Goal: Task Accomplishment & Management: Manage account settings

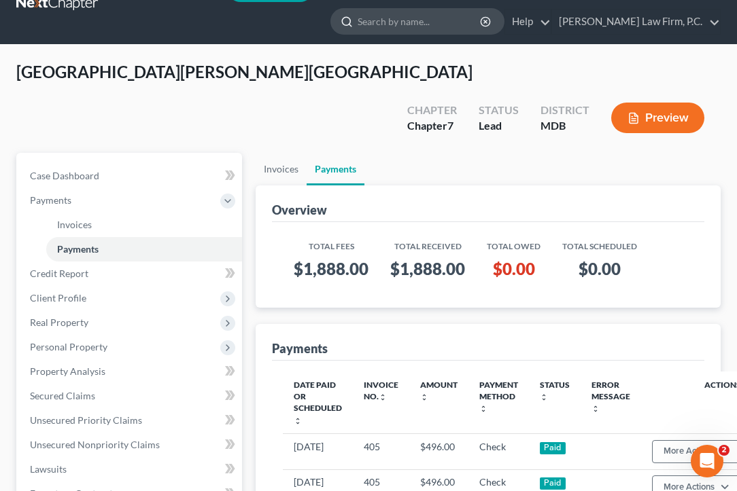
click at [453, 29] on input "search" at bounding box center [419, 21] width 124 height 25
paste input "[PERSON_NAME]"
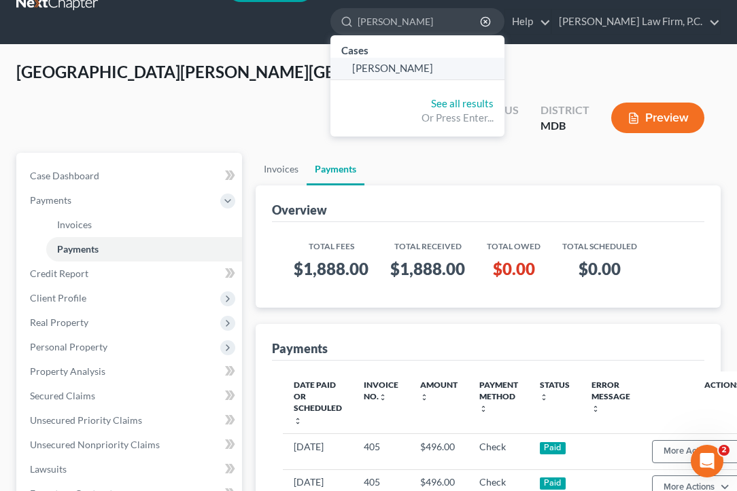
type input "[PERSON_NAME]"
click at [435, 60] on link "[PERSON_NAME]" at bounding box center [417, 68] width 174 height 21
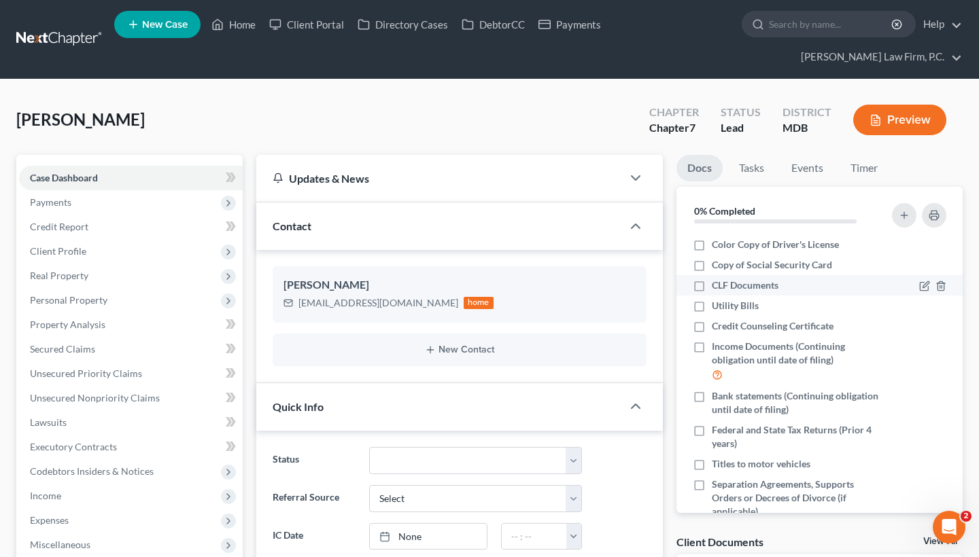
click at [712, 286] on label "CLF Documents" at bounding box center [745, 286] width 67 height 14
click at [717, 286] on input "CLF Documents" at bounding box center [721, 283] width 9 height 9
checkbox input "true"
click at [712, 303] on label "Utility Bills" at bounding box center [735, 306] width 47 height 14
click at [717, 303] on input "Utility Bills" at bounding box center [721, 303] width 9 height 9
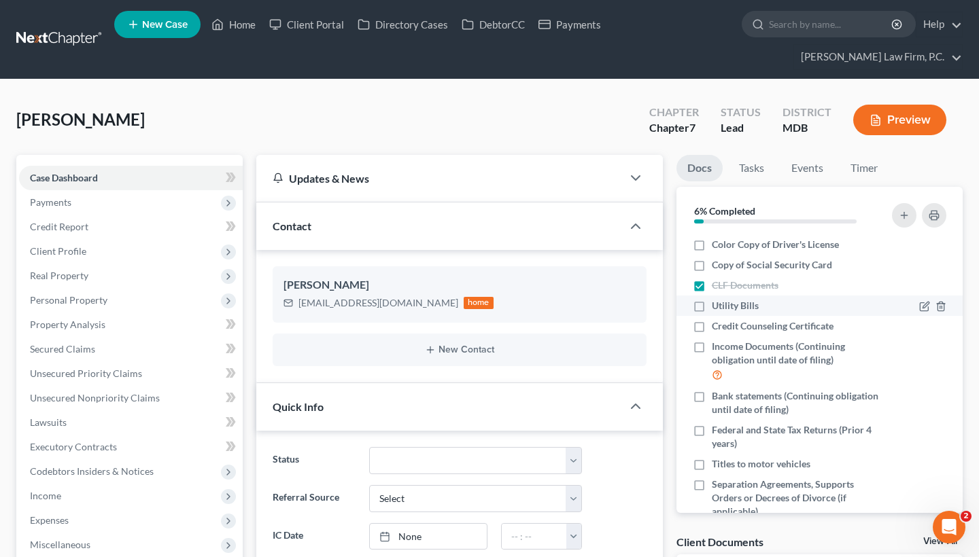
checkbox input "true"
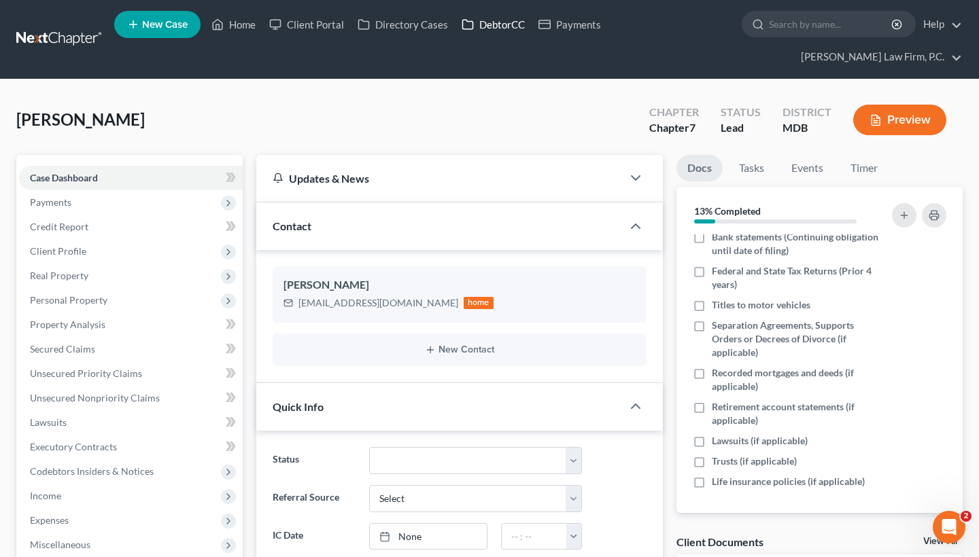
click at [487, 18] on link "DebtorCC" at bounding box center [493, 24] width 77 height 24
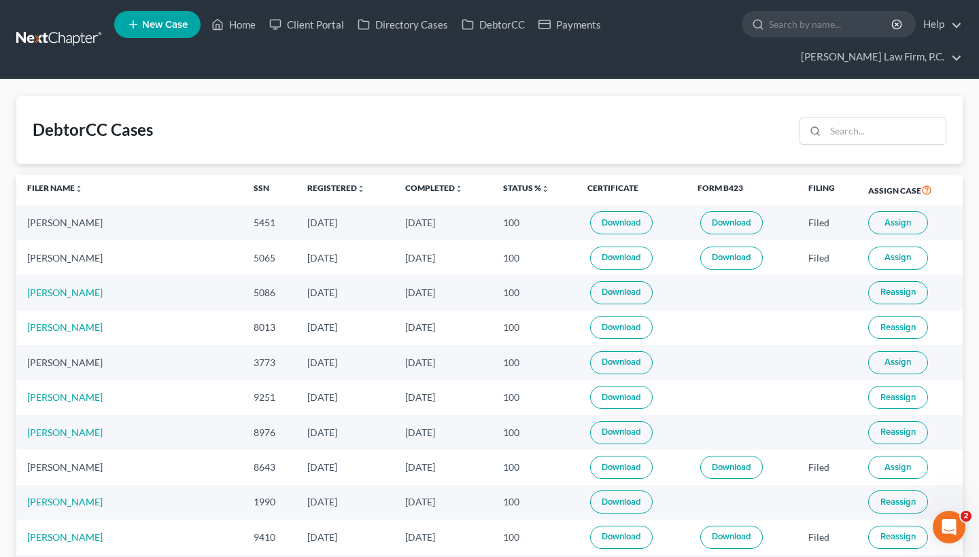
click at [736, 366] on button "Assign" at bounding box center [898, 362] width 60 height 23
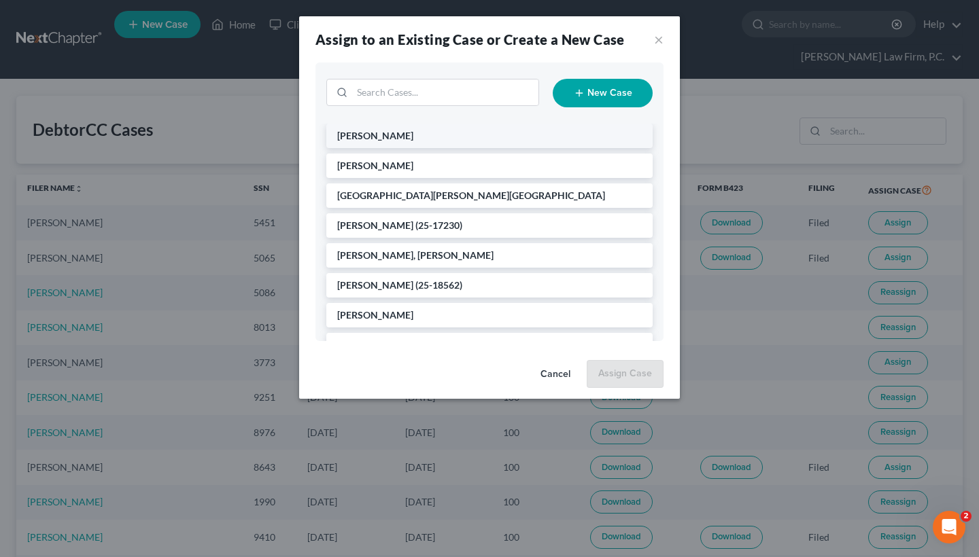
click at [437, 130] on li "[PERSON_NAME]" at bounding box center [489, 136] width 326 height 24
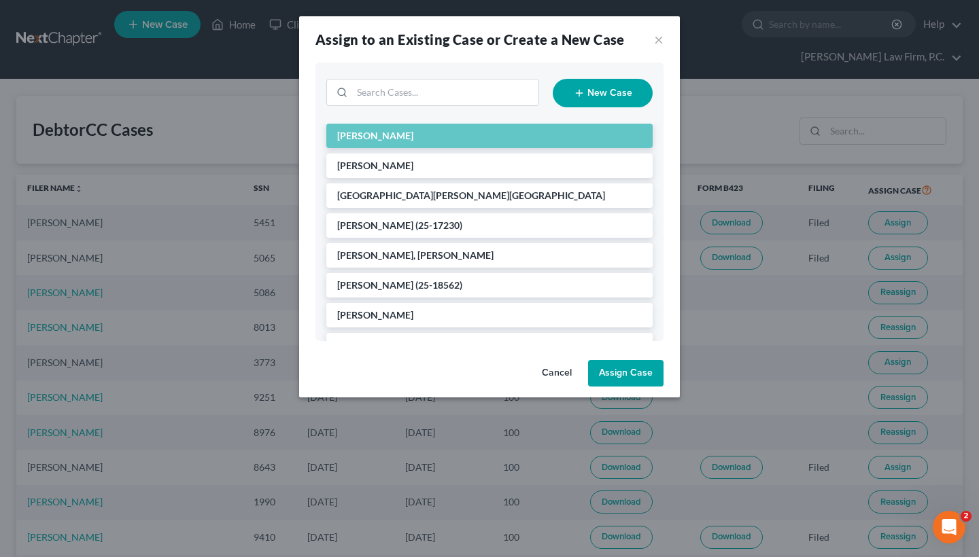
click at [633, 369] on button "Assign Case" at bounding box center [625, 373] width 75 height 27
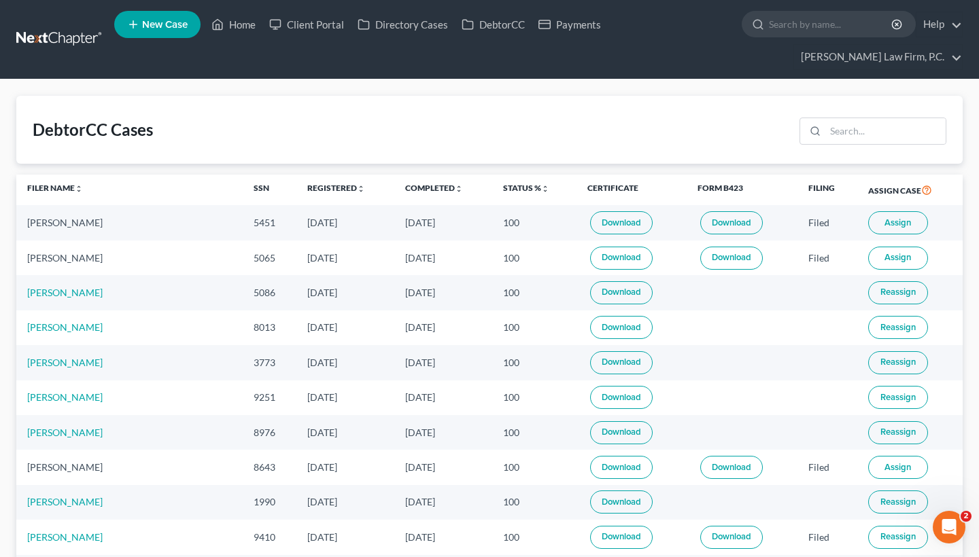
click at [736, 263] on button "Assign" at bounding box center [898, 258] width 60 height 23
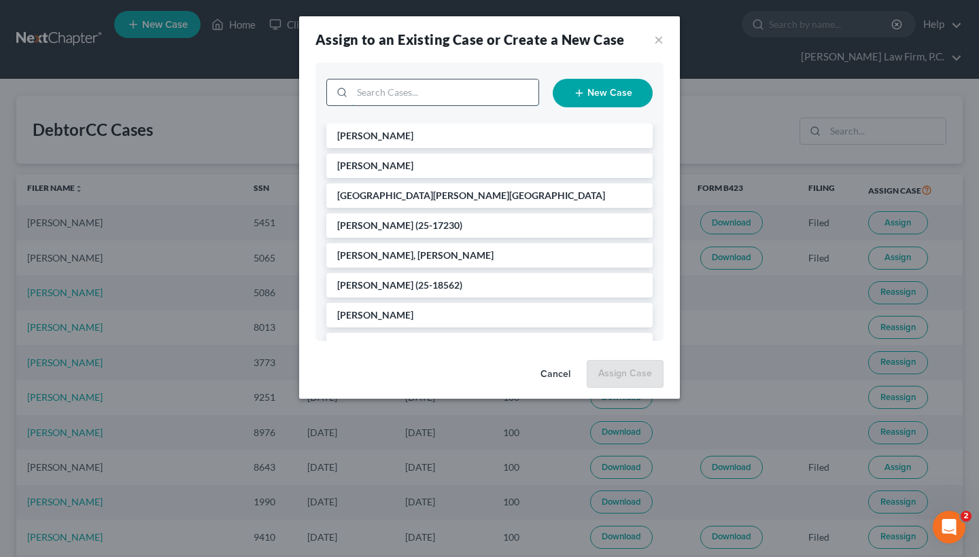
click at [409, 97] on input "search" at bounding box center [445, 93] width 186 height 26
type input "ray"
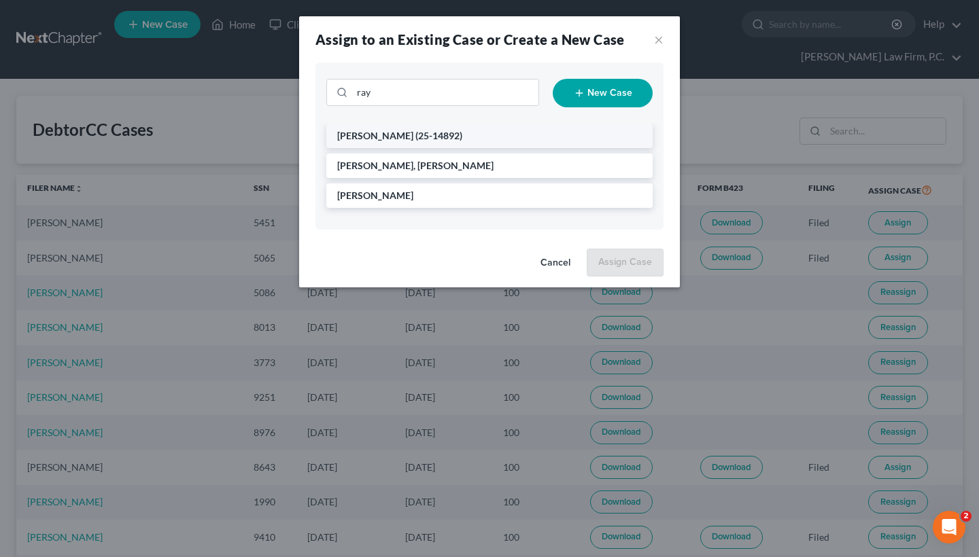
click at [415, 135] on span "(25-14892)" at bounding box center [438, 136] width 47 height 12
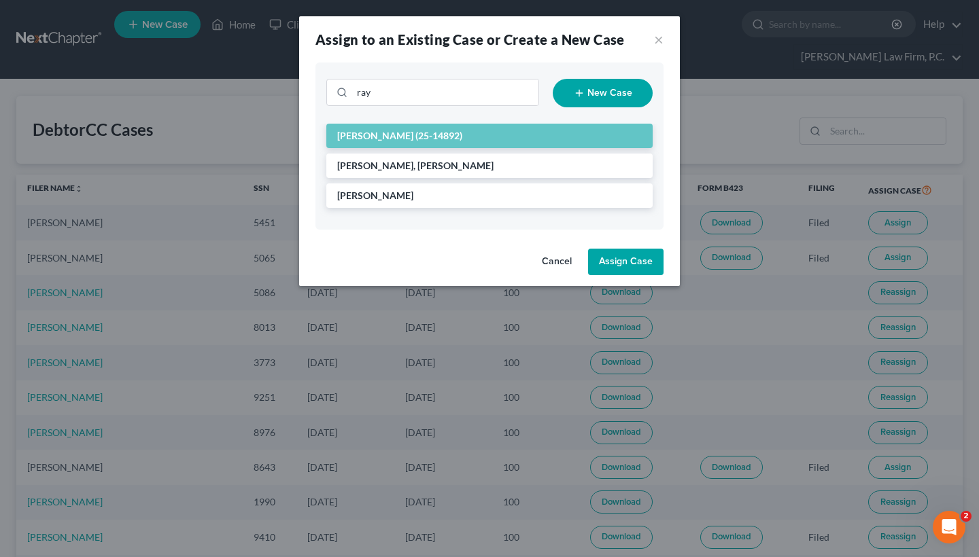
click at [625, 269] on button "Assign Case" at bounding box center [625, 262] width 75 height 27
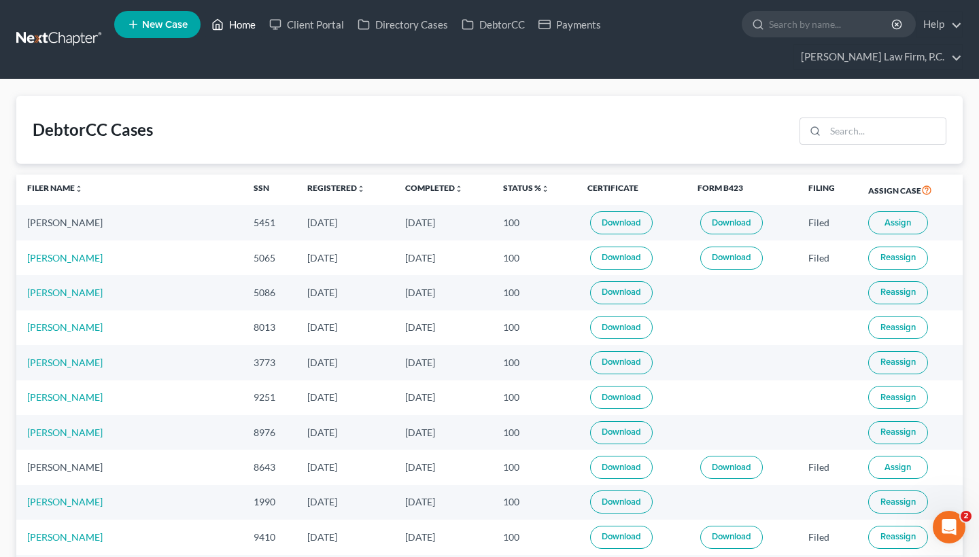
click at [222, 33] on link "Home" at bounding box center [234, 24] width 58 height 24
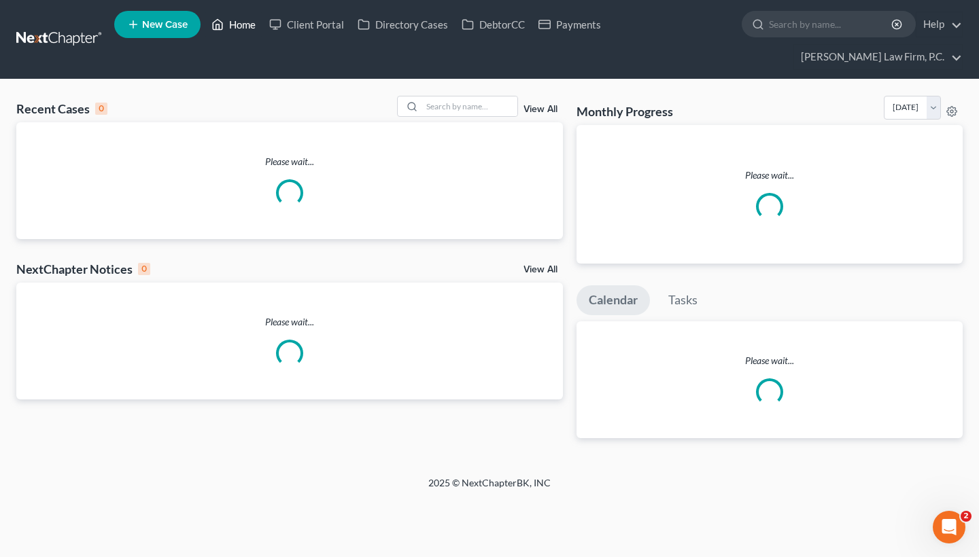
click at [241, 29] on link "Home" at bounding box center [234, 24] width 58 height 24
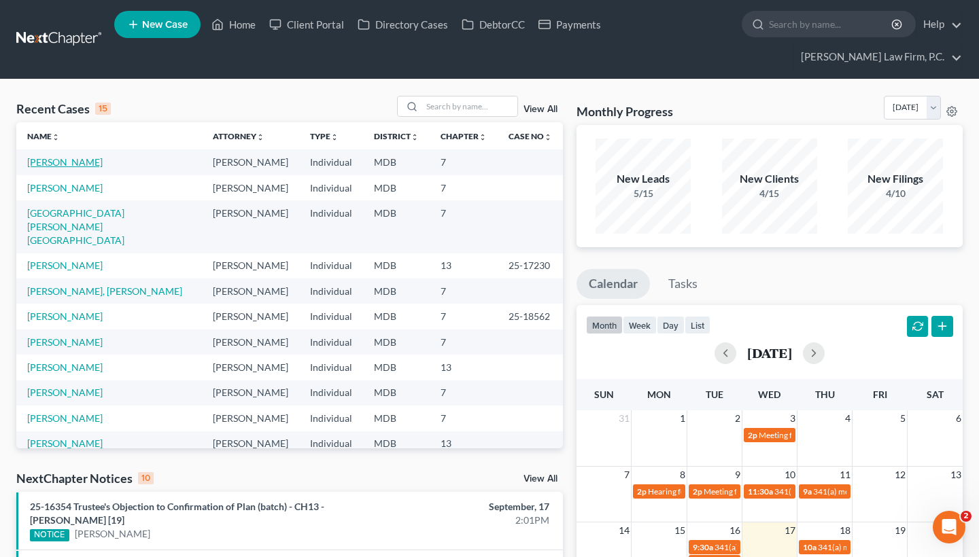
click at [78, 162] on link "[PERSON_NAME]" at bounding box center [64, 162] width 75 height 12
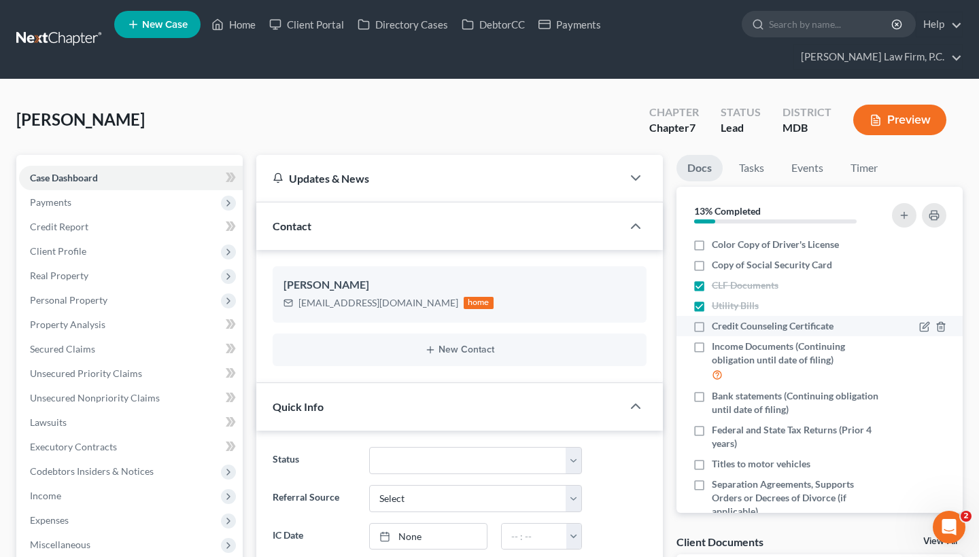
click at [712, 325] on label "Credit Counseling Certificate" at bounding box center [773, 326] width 122 height 14
click at [717, 325] on input "Credit Counseling Certificate" at bounding box center [721, 323] width 9 height 9
checkbox input "true"
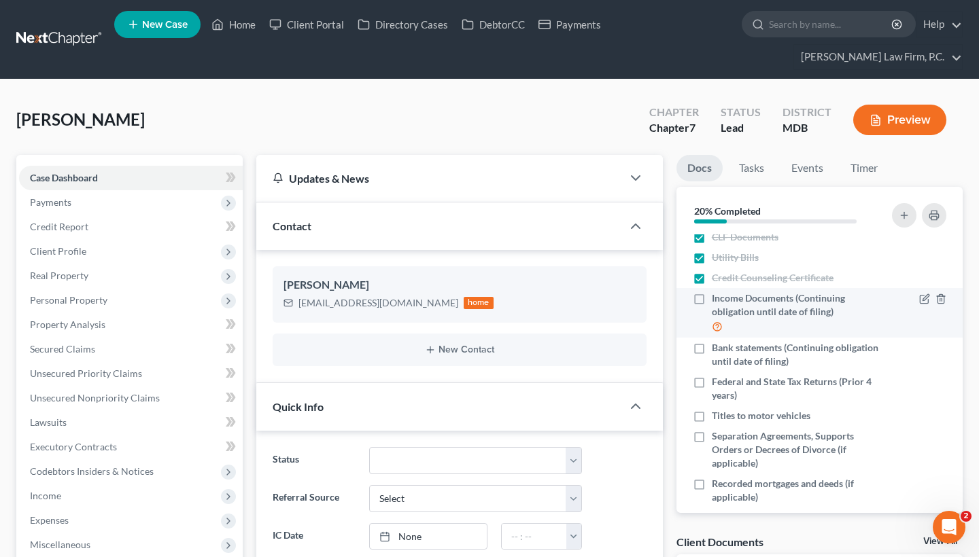
scroll to position [50, 0]
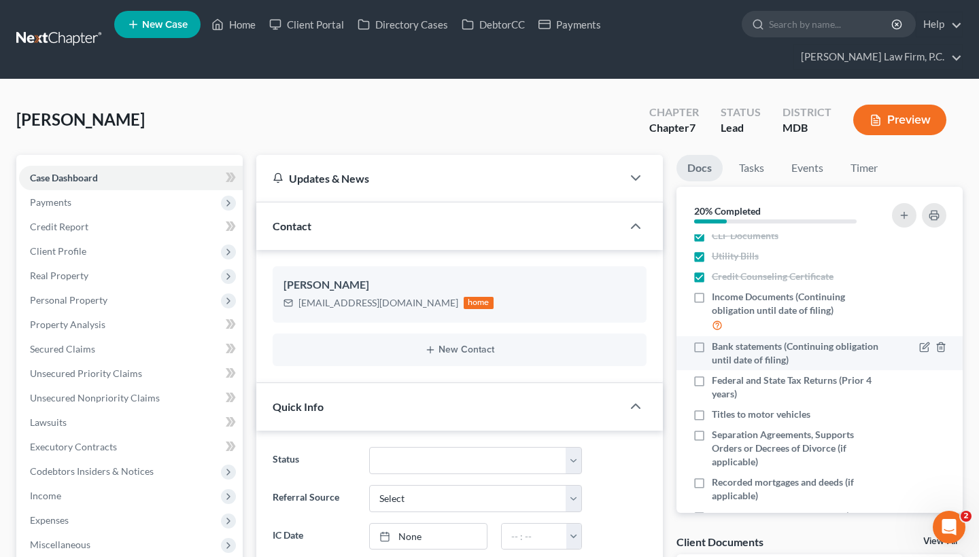
click at [712, 347] on label "Bank statements (Continuing obligation until date of filing)" at bounding box center [796, 353] width 168 height 27
click at [717, 347] on input "Bank statements (Continuing obligation until date of filing)" at bounding box center [721, 344] width 9 height 9
checkbox input "true"
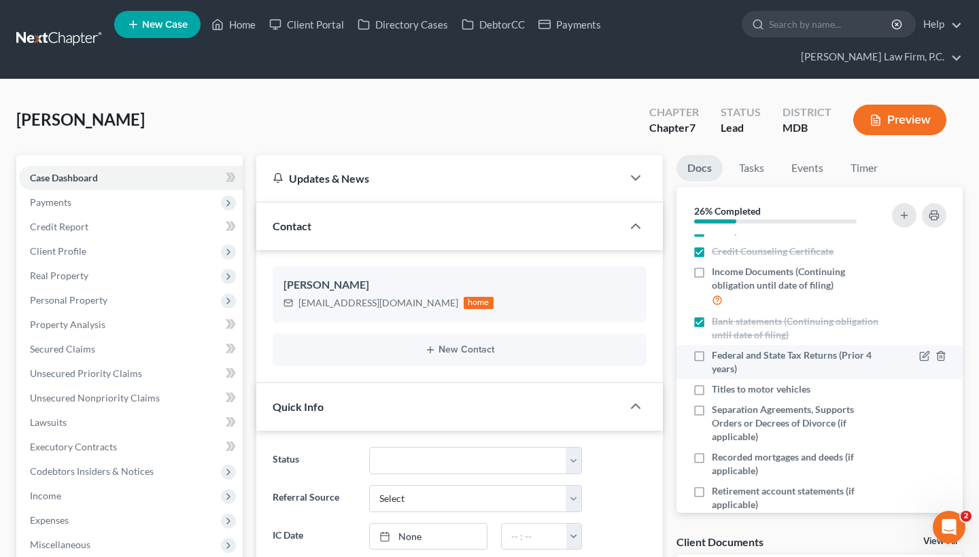
scroll to position [79, 0]
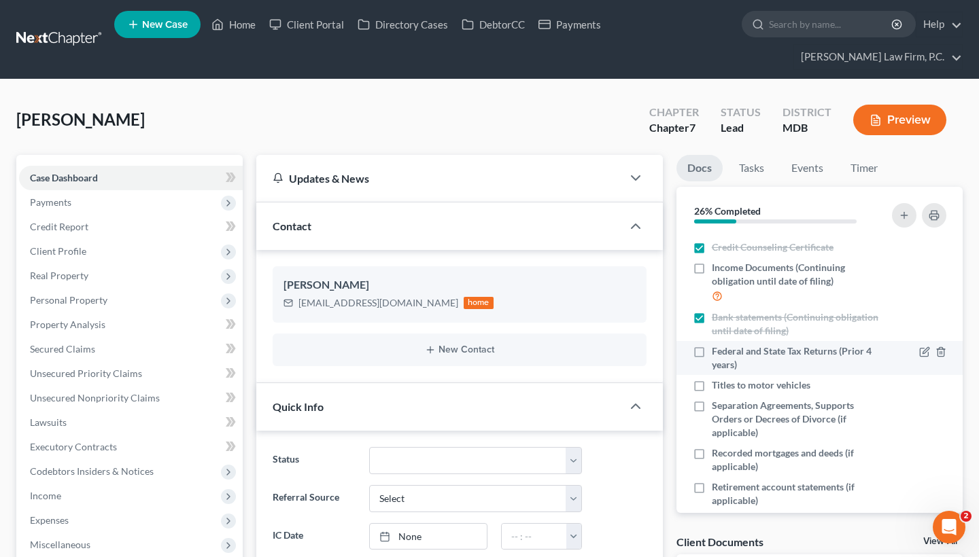
click at [712, 351] on label "Federal and State Tax Returns (Prior 4 years)" at bounding box center [796, 358] width 168 height 27
click at [717, 351] on input "Federal and State Tax Returns (Prior 4 years)" at bounding box center [721, 349] width 9 height 9
checkbox input "true"
click at [712, 386] on label "Titles to motor vehicles" at bounding box center [761, 386] width 99 height 14
click at [717, 386] on input "Titles to motor vehicles" at bounding box center [721, 383] width 9 height 9
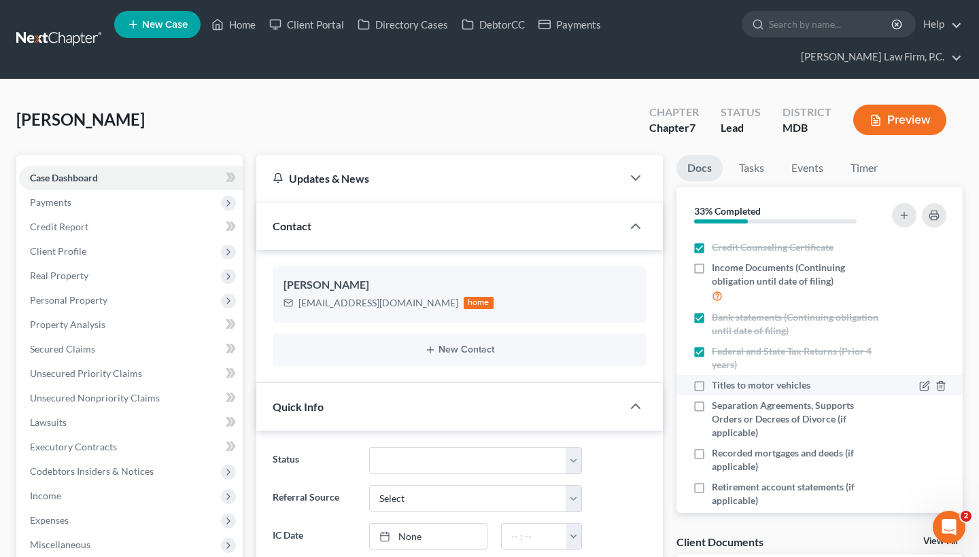
checkbox input "true"
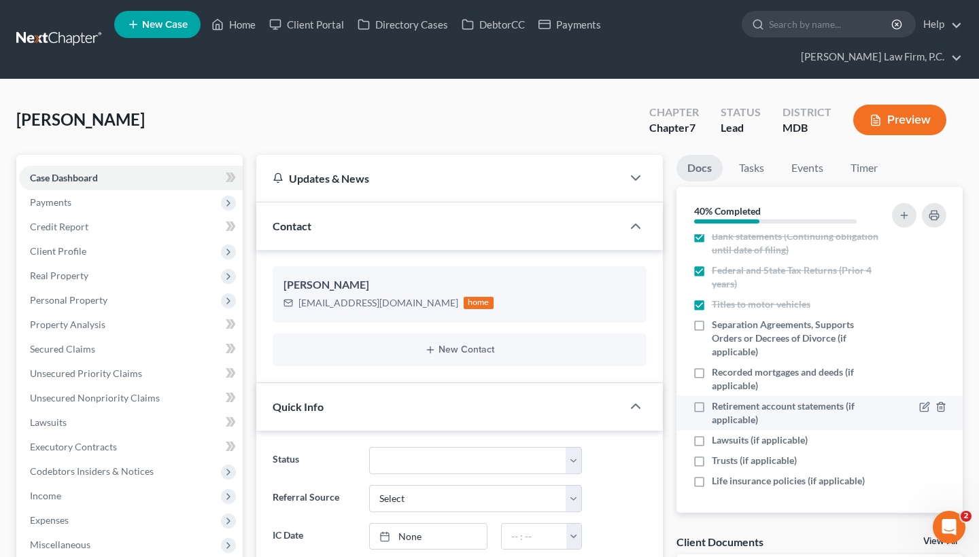
scroll to position [159, 0]
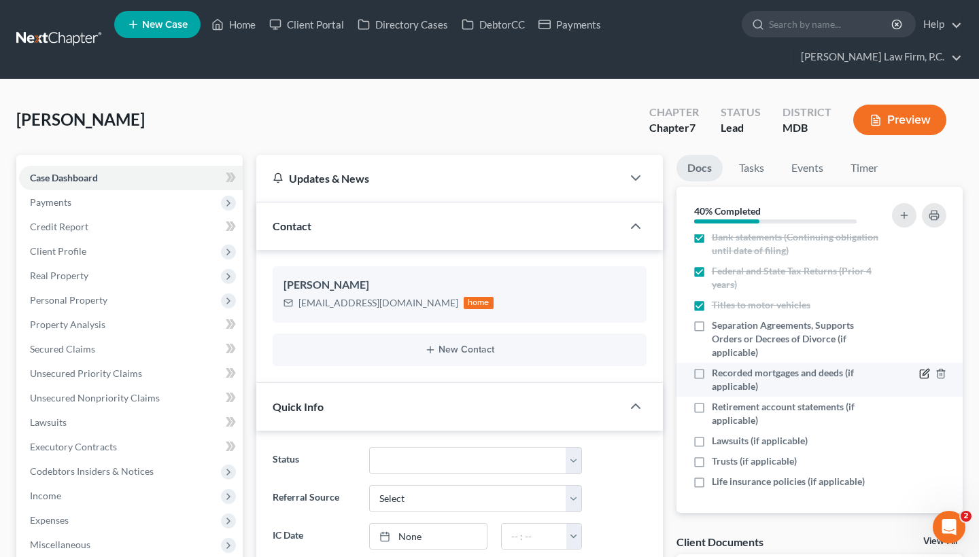
click at [736, 374] on icon "button" at bounding box center [924, 373] width 11 height 11
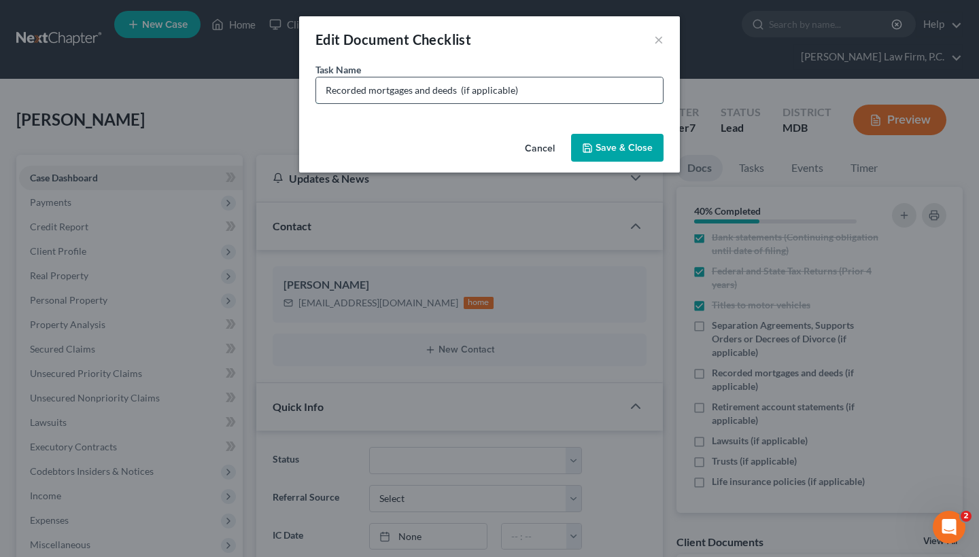
drag, startPoint x: 455, startPoint y: 92, endPoint x: 367, endPoint y: 94, distance: 87.7
click at [367, 94] on input "Recorded mortgages and deeds (if applicable)" at bounding box center [489, 90] width 347 height 26
type input "Lease (if applicable)"
click at [622, 145] on button "Save & Close" at bounding box center [617, 148] width 92 height 29
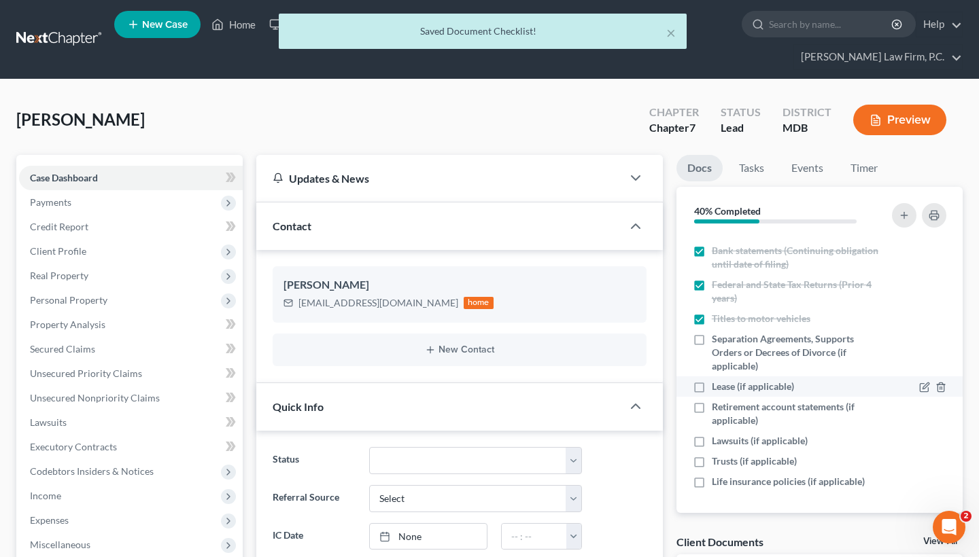
click at [712, 386] on label "Lease (if applicable)" at bounding box center [753, 387] width 82 height 14
click at [717, 386] on input "Lease (if applicable)" at bounding box center [721, 384] width 9 height 9
checkbox input "true"
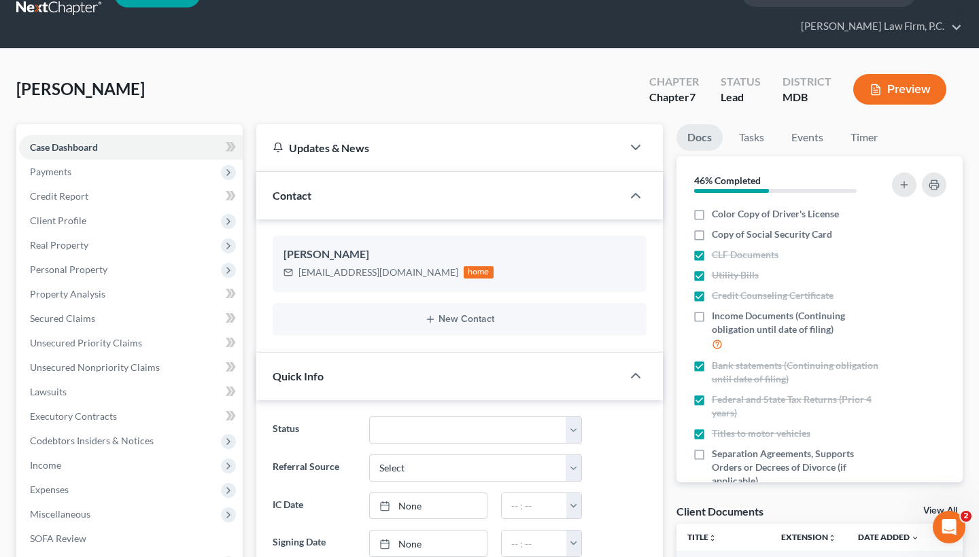
scroll to position [0, 0]
click at [736, 180] on icon "button" at bounding box center [933, 184] width 11 height 11
